Goal: Task Accomplishment & Management: Manage account settings

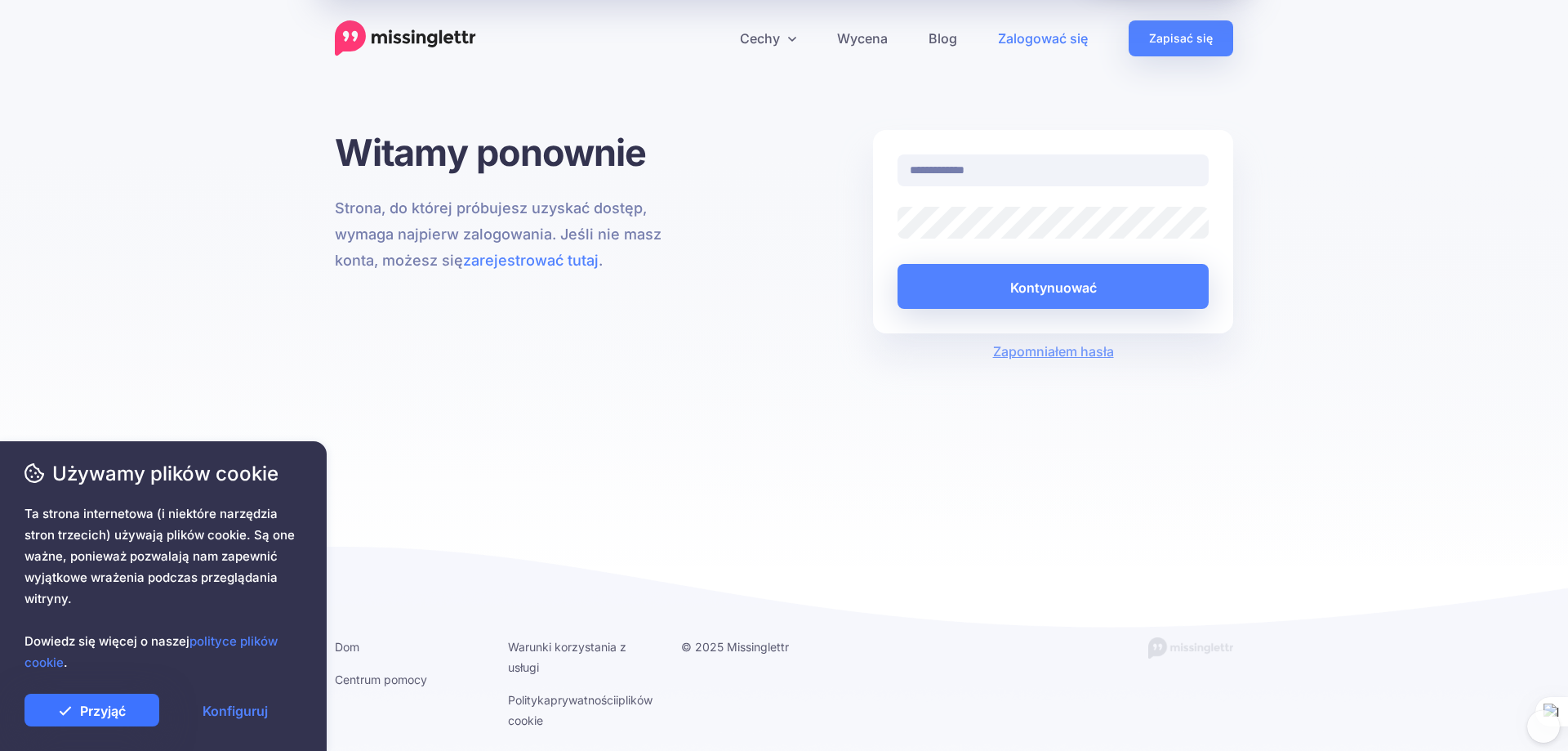
click at [91, 706] on font "Przyjąć" at bounding box center [103, 710] width 46 height 16
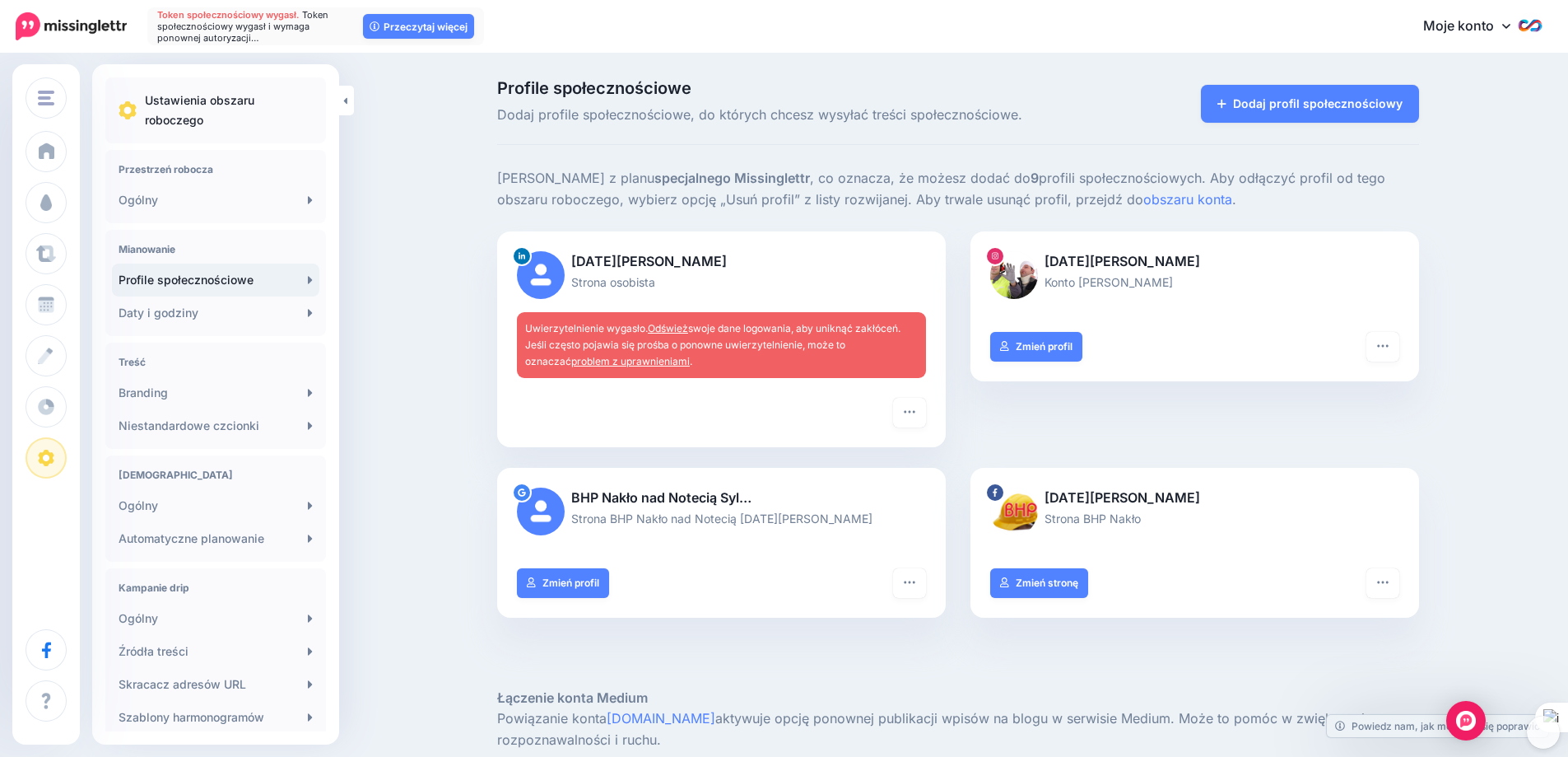
click at [676, 324] on font "Odśwież" at bounding box center [667, 328] width 40 height 12
